Goal: Task Accomplishment & Management: Manage account settings

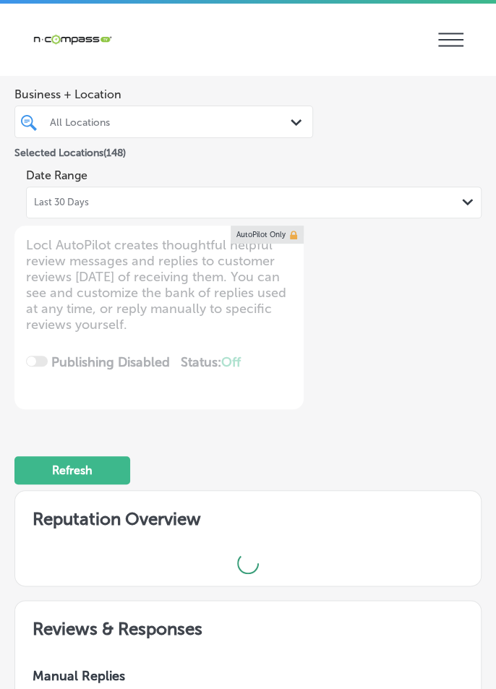
scroll to position [135, 0]
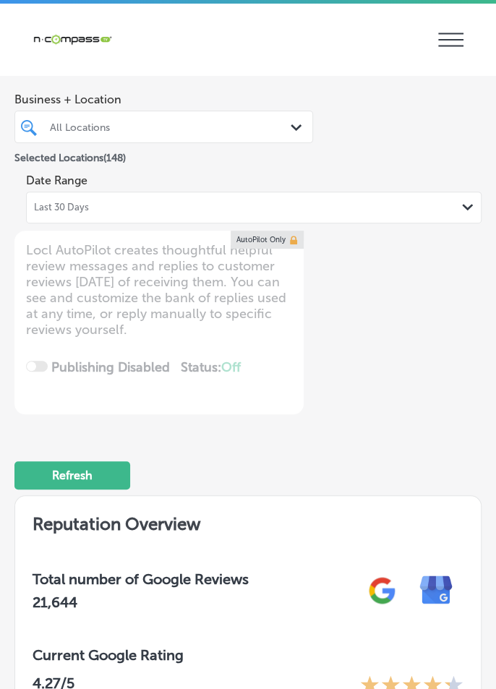
click at [310, 206] on div "Last 30 Days Path Created with Sketch." at bounding box center [254, 208] width 440 height 12
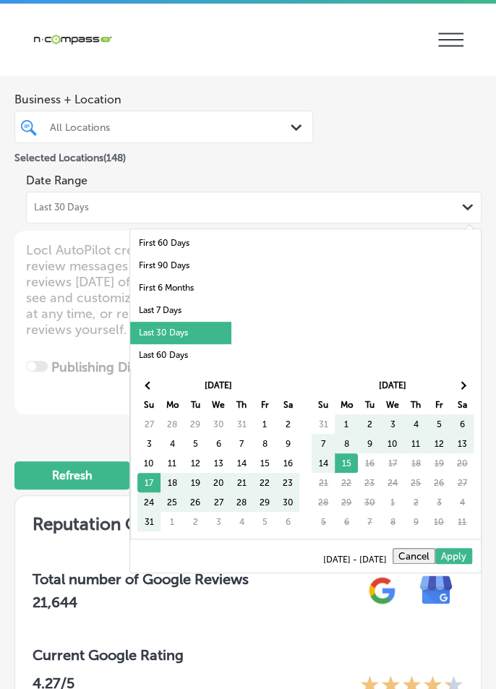
scroll to position [32, 0]
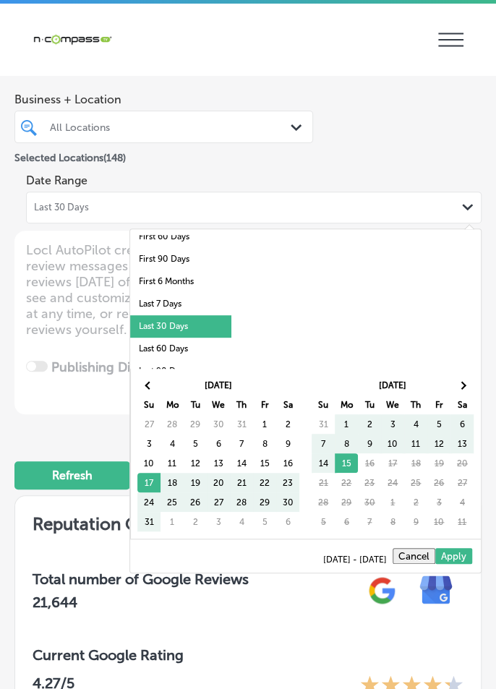
click at [201, 310] on li "Last 7 Days" at bounding box center [180, 304] width 101 height 22
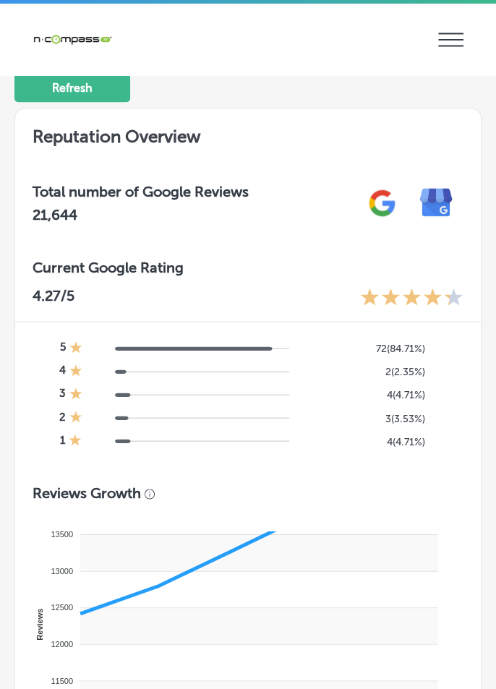
type textarea "x"
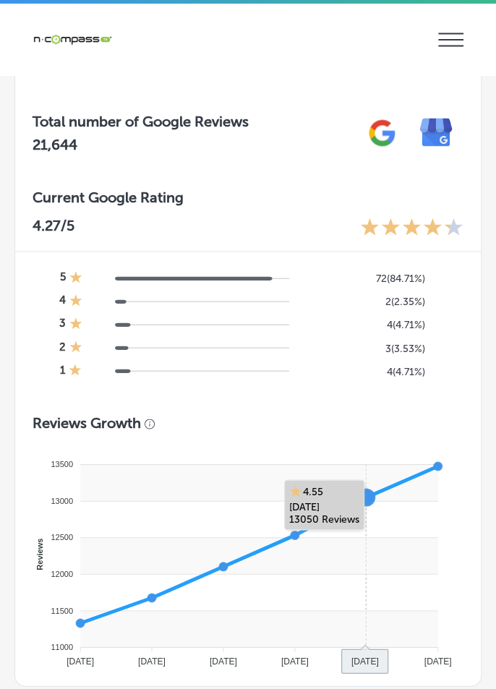
scroll to position [30, 0]
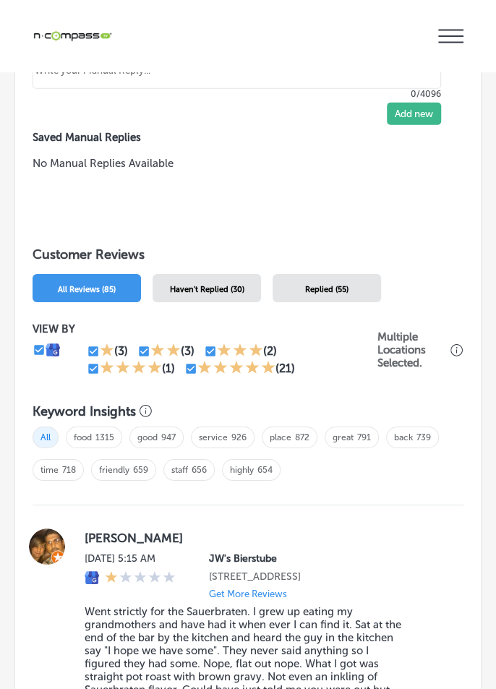
click at [232, 274] on div "Haven't Replied (30)" at bounding box center [207, 288] width 108 height 28
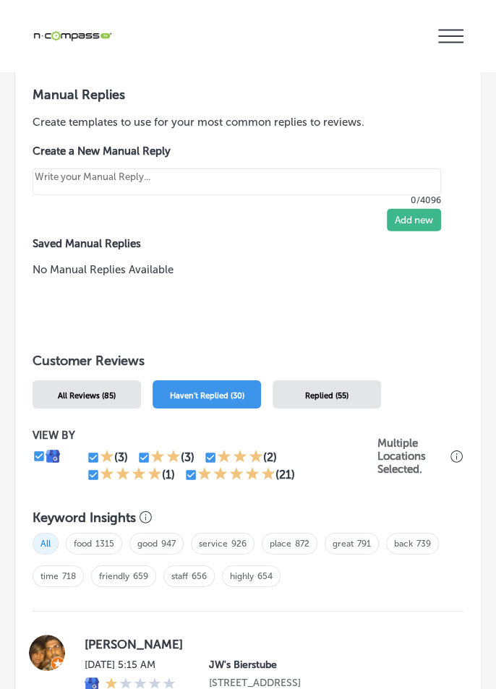
scroll to position [1270, 0]
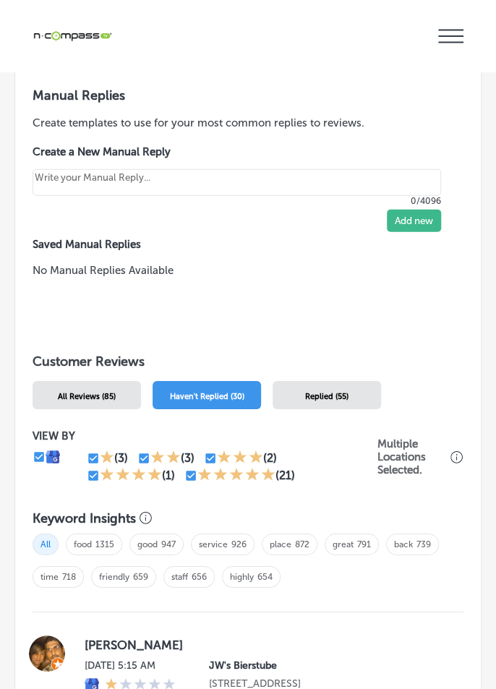
click at [89, 469] on input "checkbox" at bounding box center [93, 475] width 13 height 13
checkbox input "false"
type textarea "x"
click at [197, 467] on icon at bounding box center [204, 474] width 14 height 14
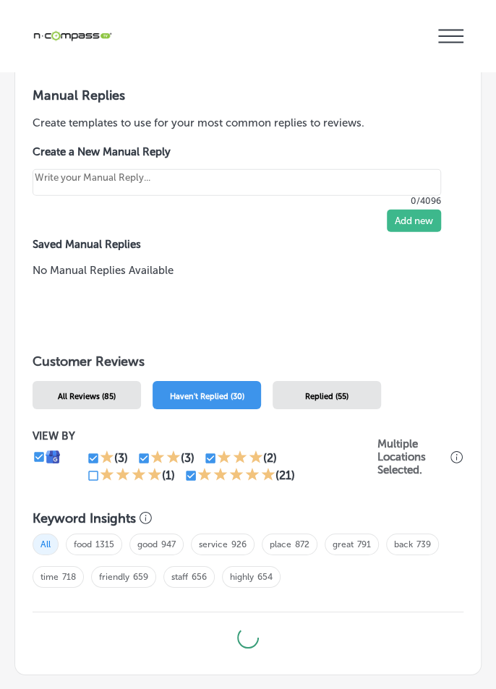
click at [189, 469] on input "checkbox" at bounding box center [190, 475] width 13 height 13
checkbox input "false"
type textarea "x"
click at [213, 452] on input "checkbox" at bounding box center [210, 458] width 13 height 13
checkbox input "false"
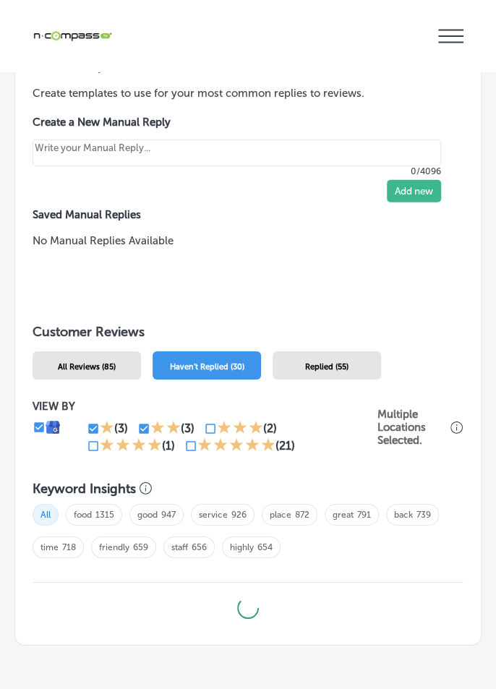
type textarea "x"
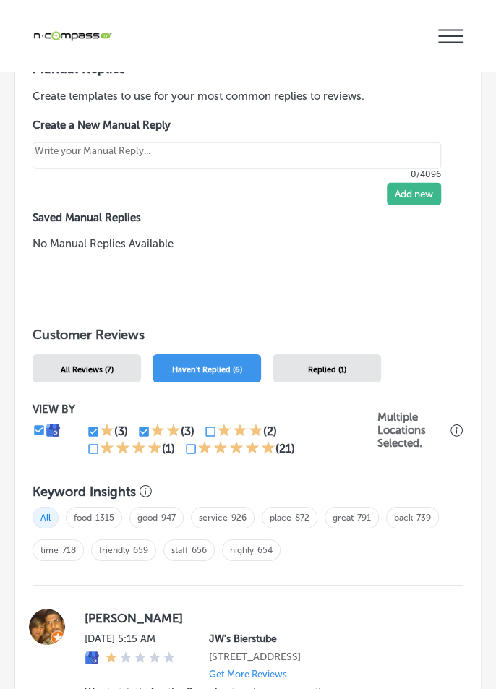
click at [208, 425] on input "checkbox" at bounding box center [210, 431] width 13 height 13
checkbox input "true"
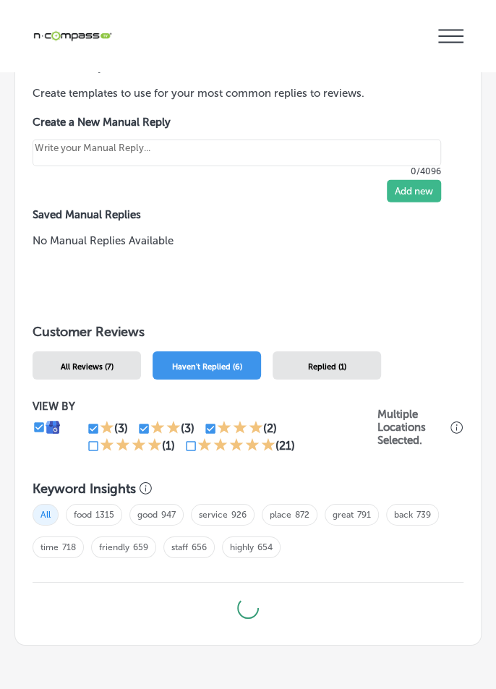
type textarea "x"
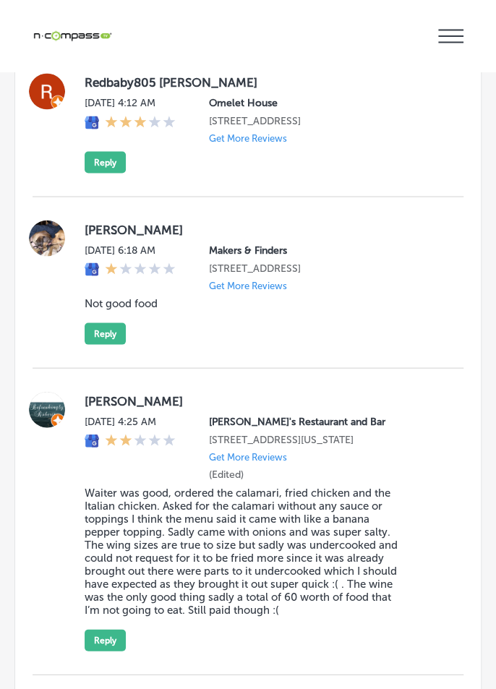
scroll to position [2528, 0]
